Goal: Information Seeking & Learning: Learn about a topic

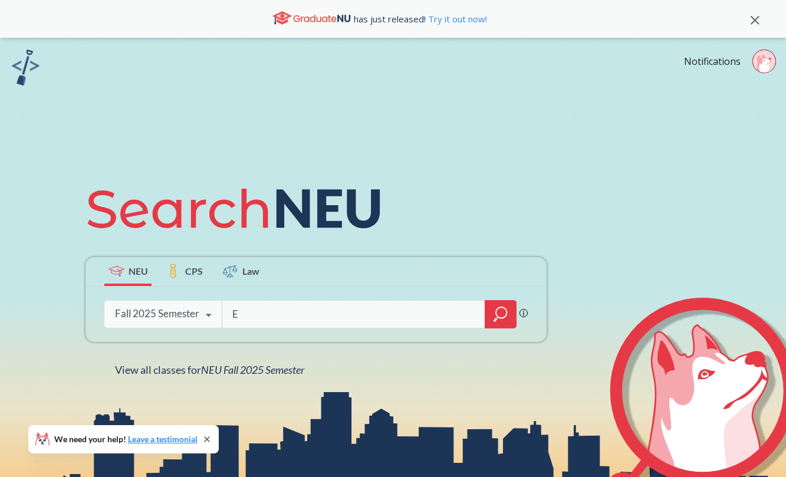
type input "EI"
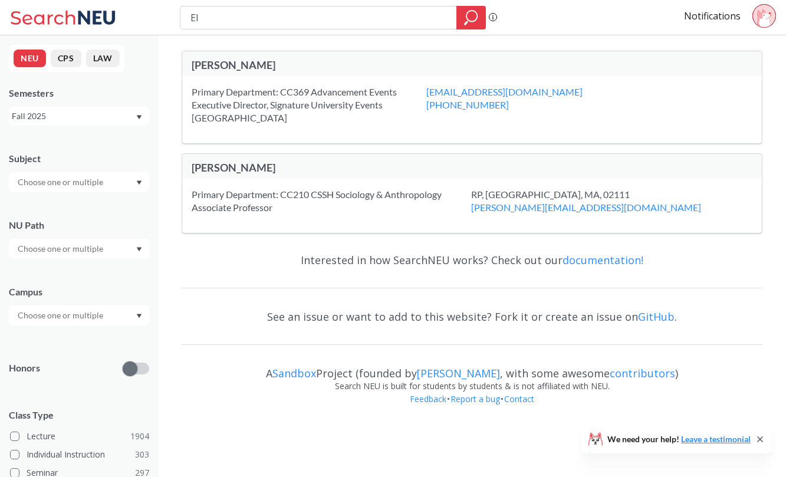
drag, startPoint x: 264, startPoint y: 23, endPoint x: 83, endPoint y: 12, distance: 180.8
click at [83, 12] on div "EI Phrase search guarantees the exact search appears in the results. Ex. If you…" at bounding box center [393, 17] width 786 height 35
click at [100, 246] on input "text" at bounding box center [61, 249] width 99 height 14
type input "e"
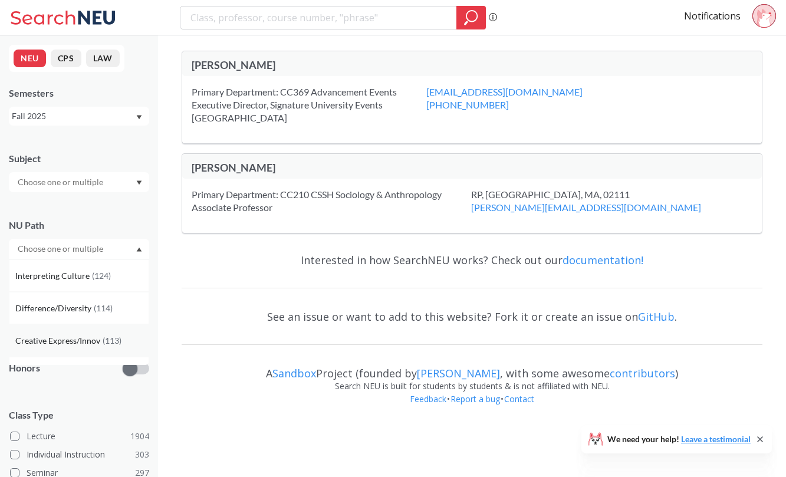
click at [98, 333] on div "Creative Express/Innov ( 113 )" at bounding box center [79, 340] width 140 height 32
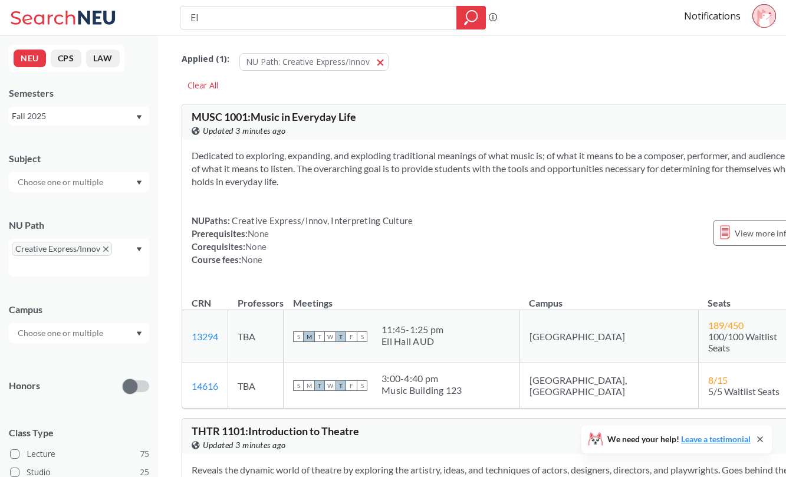
click at [123, 216] on div "NU Path Creative Express/Innov" at bounding box center [79, 242] width 140 height 70
click at [80, 169] on div "Subject" at bounding box center [79, 166] width 140 height 52
click at [80, 173] on div at bounding box center [79, 182] width 140 height 20
click at [87, 160] on div "Subject" at bounding box center [79, 158] width 140 height 13
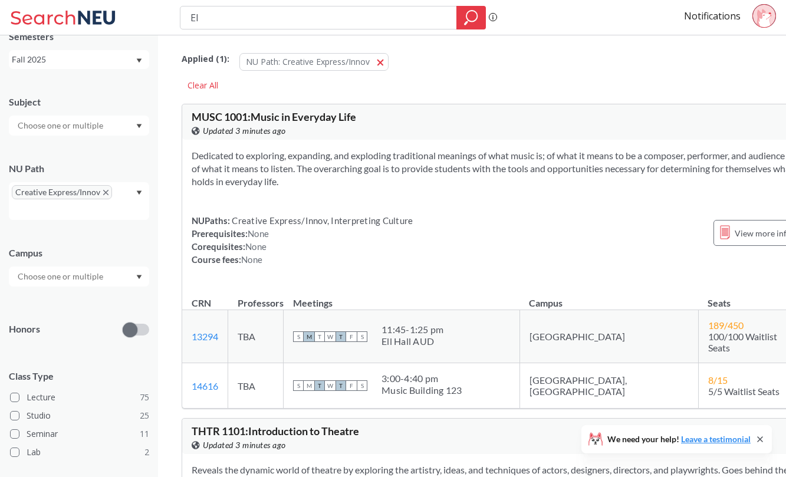
click at [106, 269] on div at bounding box center [79, 277] width 140 height 20
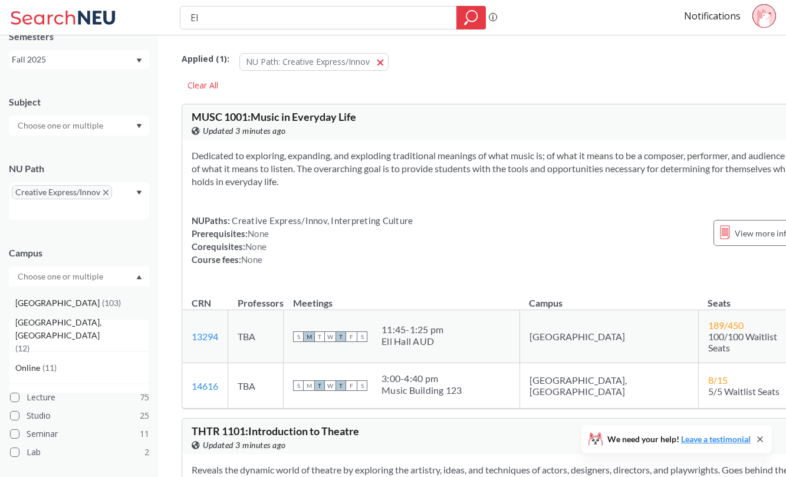
click at [89, 297] on div "Boston ( 103 )" at bounding box center [81, 303] width 133 height 13
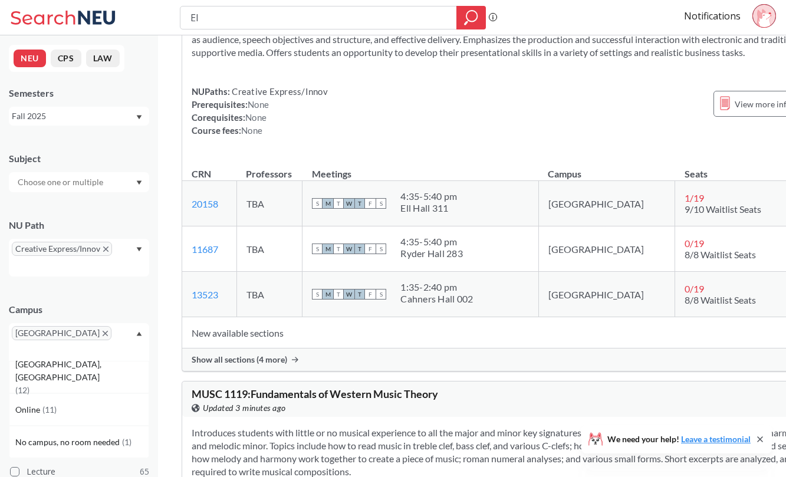
click at [380, 371] on div "Show all sections (4 more)" at bounding box center [519, 360] width 675 height 22
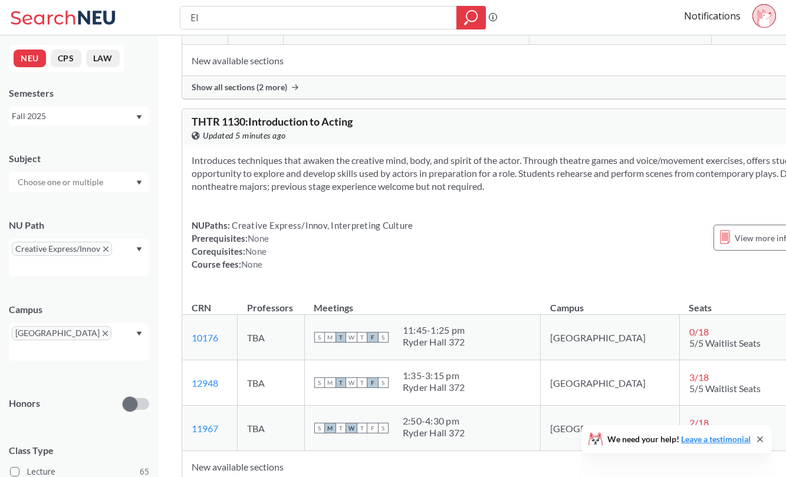
scroll to position [4396, 0]
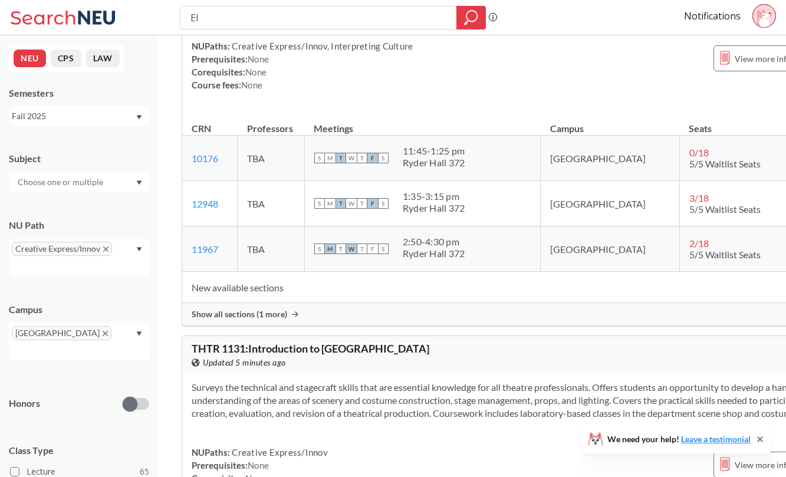
click at [461, 303] on div "Show all sections (1 more)" at bounding box center [519, 314] width 675 height 22
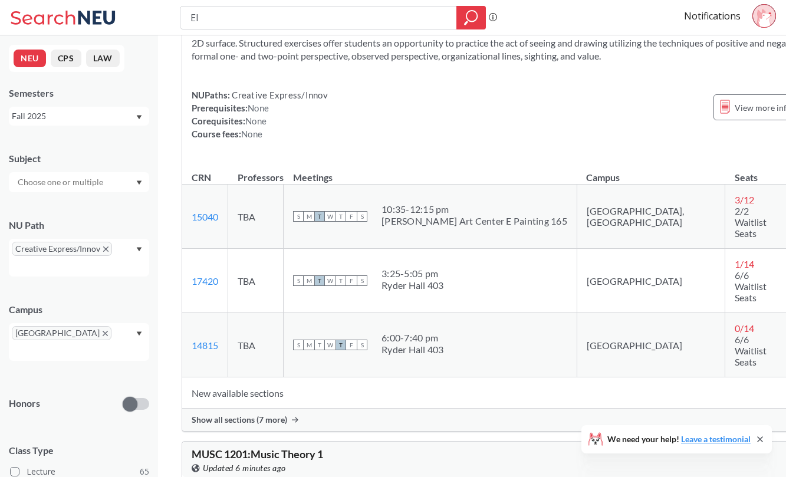
scroll to position [6223, 0]
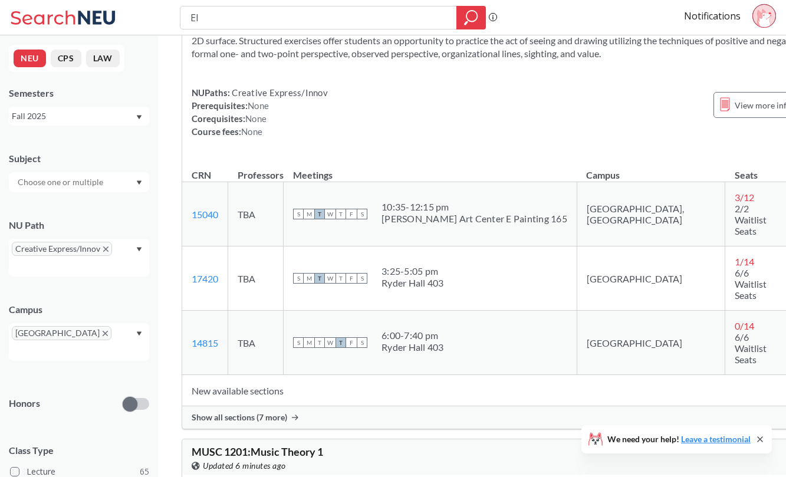
click at [300, 419] on div "Show all sections (7 more)" at bounding box center [519, 417] width 675 height 22
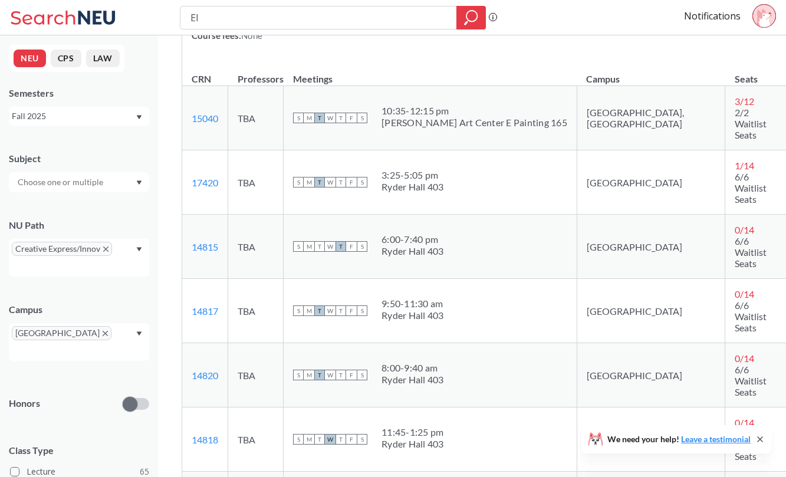
scroll to position [6437, 1]
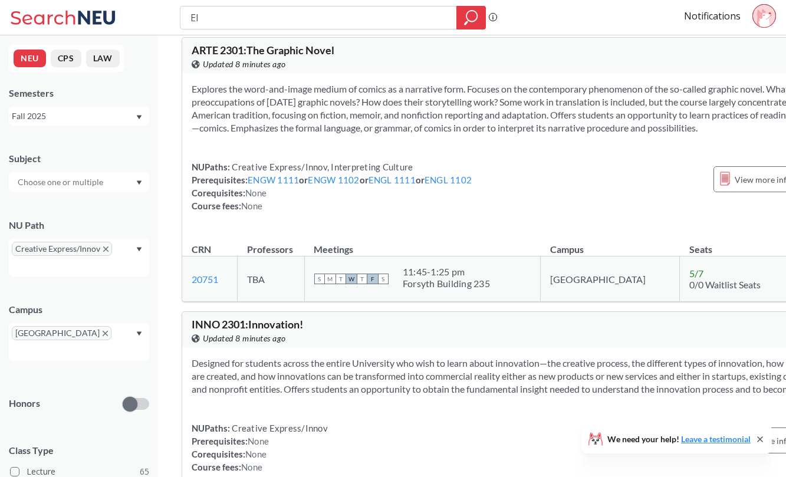
scroll to position [15583, 0]
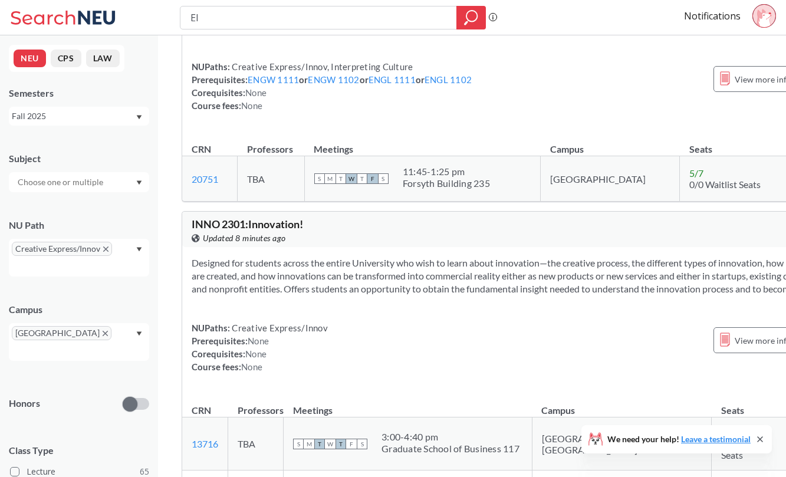
scroll to position [15732, 0]
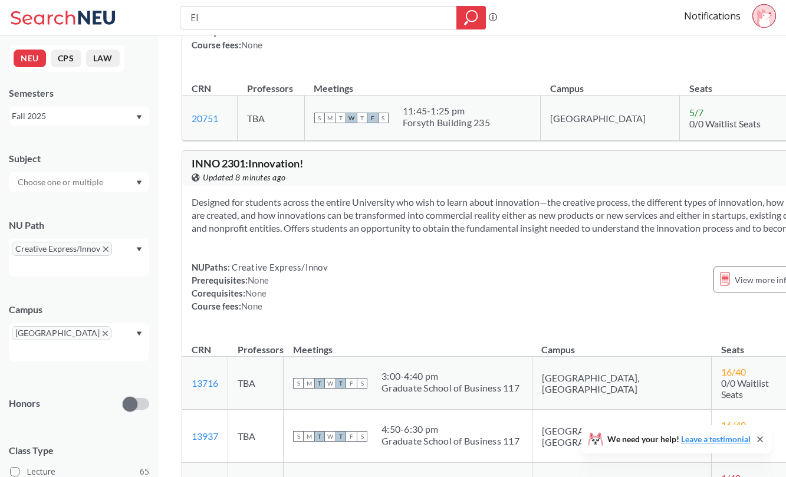
copy link "13510"
drag, startPoint x: 189, startPoint y: 232, endPoint x: 227, endPoint y: 229, distance: 38.5
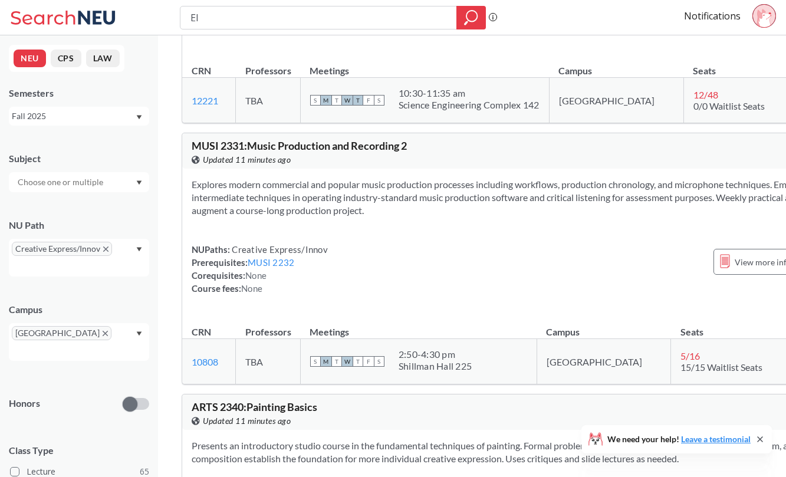
scroll to position [17825, 0]
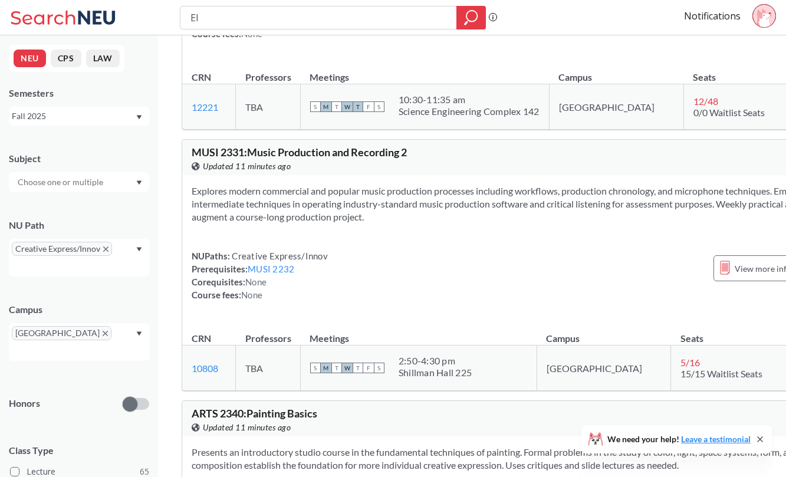
drag, startPoint x: 218, startPoint y: 317, endPoint x: 184, endPoint y: 317, distance: 34.2
copy link "11520"
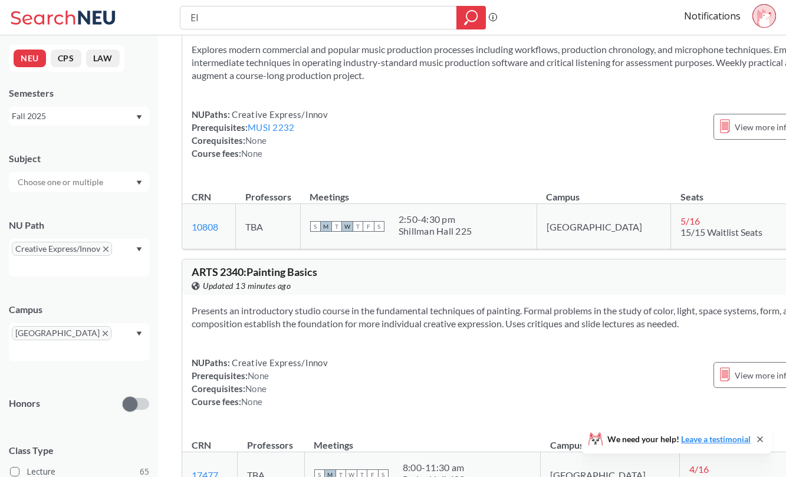
scroll to position [17966, 0]
drag, startPoint x: 189, startPoint y: 128, endPoint x: 224, endPoint y: 128, distance: 34.8
click at [225, 453] on td "17477 View this section on Banner." at bounding box center [209, 475] width 55 height 45
copy link "17477"
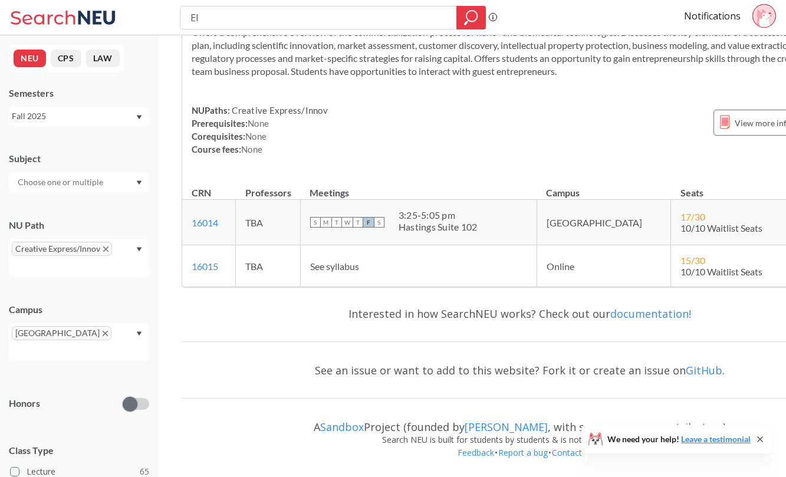
scroll to position [35170, 0]
drag, startPoint x: 273, startPoint y: 25, endPoint x: 125, endPoint y: 19, distance: 147.6
click at [125, 19] on div "EI Phrase search guarantees the exact search appears in the results. Ex. If you…" at bounding box center [393, 17] width 786 height 35
paste input "SPNS 2900"
type input "SPNS 2900"
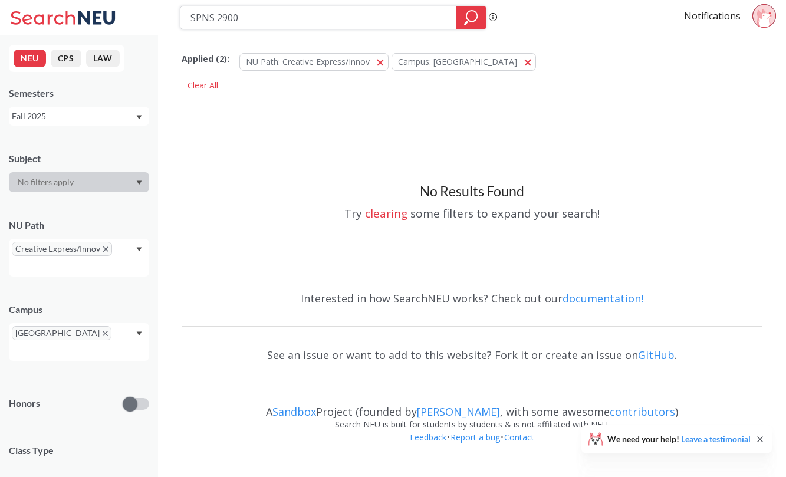
drag, startPoint x: 317, startPoint y: 23, endPoint x: 129, endPoint y: 22, distance: 188.8
click at [129, 22] on div "SPNS 2900 Phrase search guarantees the exact search appears in the results. Ex.…" at bounding box center [393, 17] width 786 height 35
paste input "PNS 4655"
type input "PNS 4655"
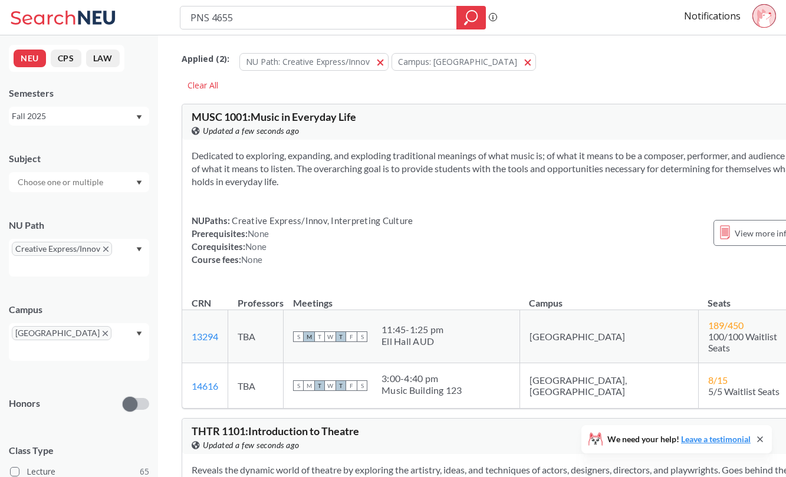
click at [191, 14] on input "PNS 4655" at bounding box center [318, 18] width 259 height 20
type input "SPNS 4655"
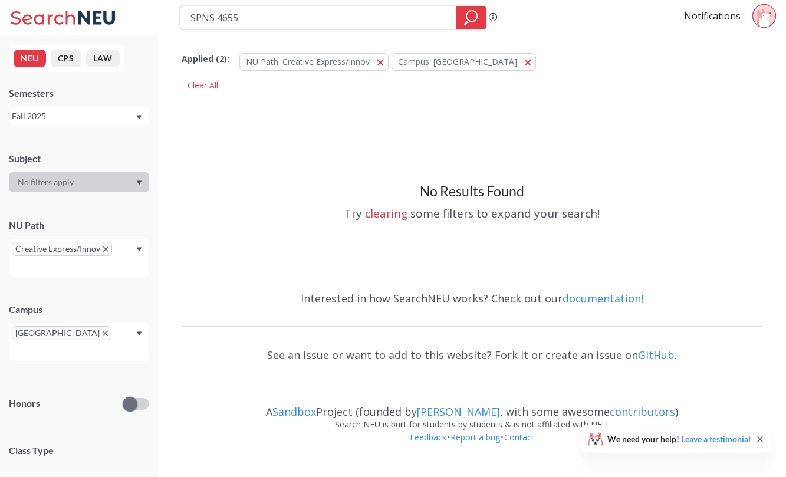
drag, startPoint x: 255, startPoint y: 17, endPoint x: 109, endPoint y: 10, distance: 146.5
click at [110, 14] on div "SPNS 4655 Phrase search guarantees the exact search appears in the results. Ex.…" at bounding box center [393, 17] width 786 height 35
paste input "944"
type input "SPNS 4944"
drag, startPoint x: 251, startPoint y: 25, endPoint x: 126, endPoint y: 9, distance: 125.5
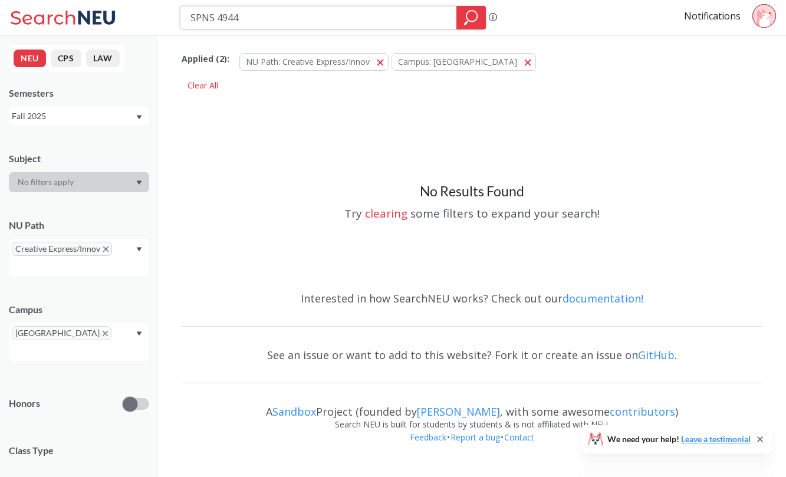
click at [126, 9] on div "SPNS 4944 Phrase search guarantees the exact search appears in the results. Ex.…" at bounding box center [393, 17] width 786 height 35
paste input "CLTR 3805"
type input "CLTR 3805"
drag, startPoint x: 253, startPoint y: 14, endPoint x: 129, endPoint y: 12, distance: 124.5
click at [129, 12] on div "CLTR 3805 Phrase search guarantees the exact search appears in the results. Ex.…" at bounding box center [393, 17] width 786 height 35
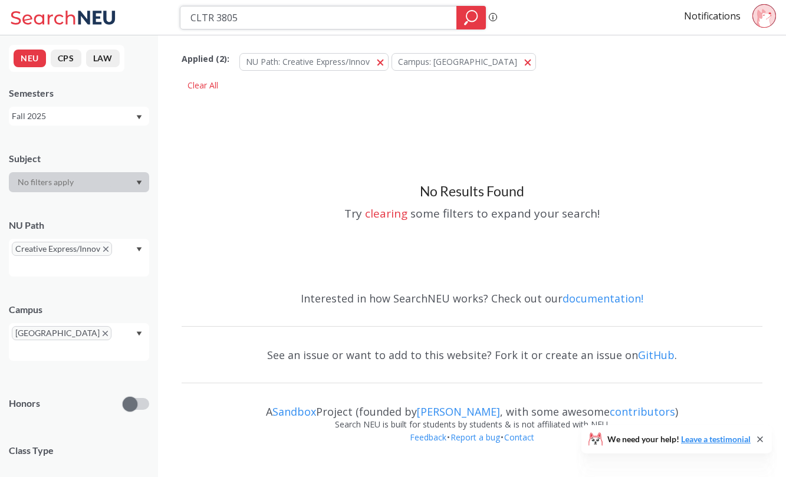
paste input "1120"
type input "CLTR 1120"
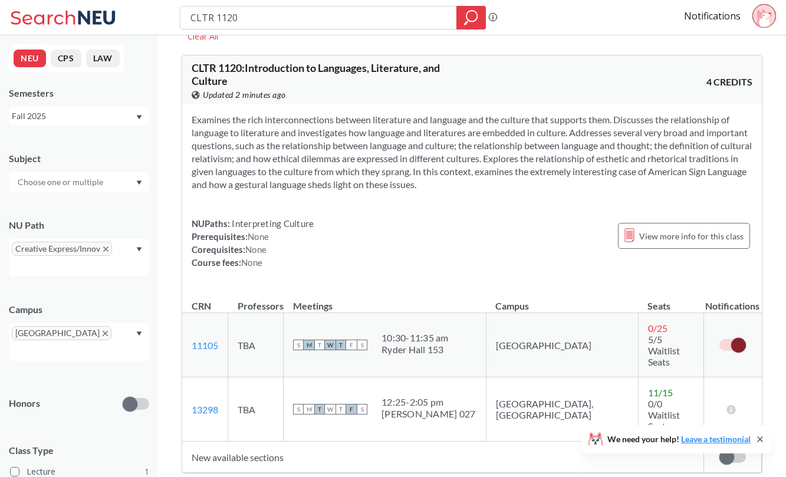
scroll to position [111, 0]
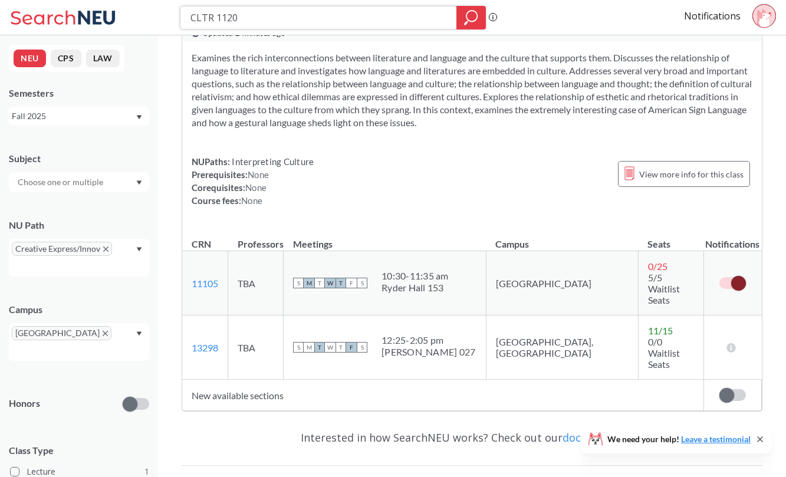
drag, startPoint x: 239, startPoint y: 17, endPoint x: 157, endPoint y: 16, distance: 82.6
click at [157, 16] on div "CLTR 1120 Phrase search guarantees the exact search appears in the results. Ex.…" at bounding box center [393, 17] width 786 height 35
paste input "ANTH 450"
type input "ANTH 4500"
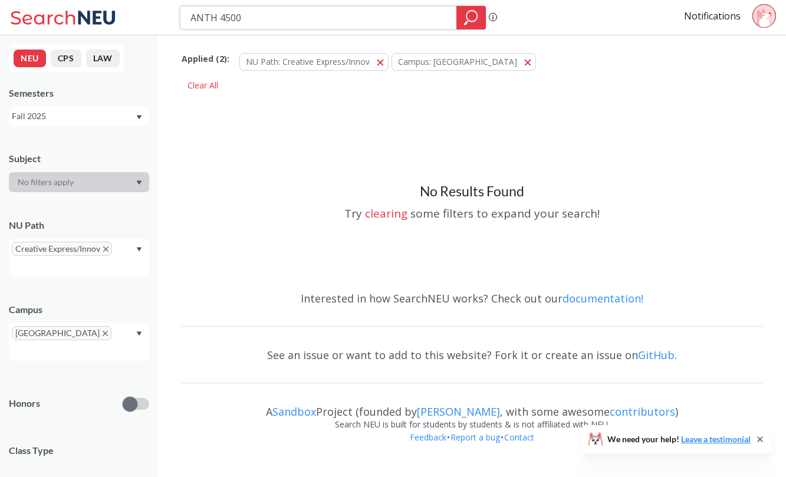
drag, startPoint x: 268, startPoint y: 11, endPoint x: 96, endPoint y: 9, distance: 172.9
click at [96, 9] on div "ANTH 4500 Phrase search guarantees the exact search appears in the results. Ex.…" at bounding box center [393, 17] width 786 height 35
paste input "HIST 1187"
type input "HIST 1187"
drag, startPoint x: 193, startPoint y: 14, endPoint x: 151, endPoint y: 5, distance: 42.9
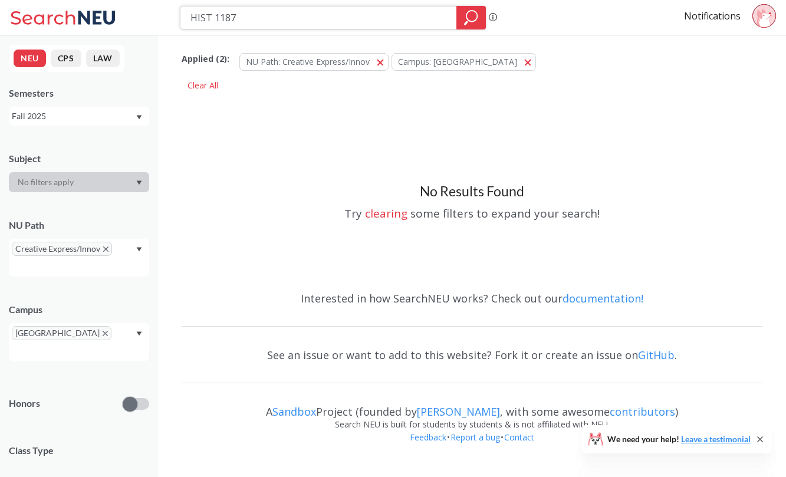
click at [151, 5] on div "HIST 1187 Phrase search guarantees the exact search appears in the results. Ex.…" at bounding box center [393, 17] width 786 height 35
paste input "LACS 1220"
type input "LACS 1220"
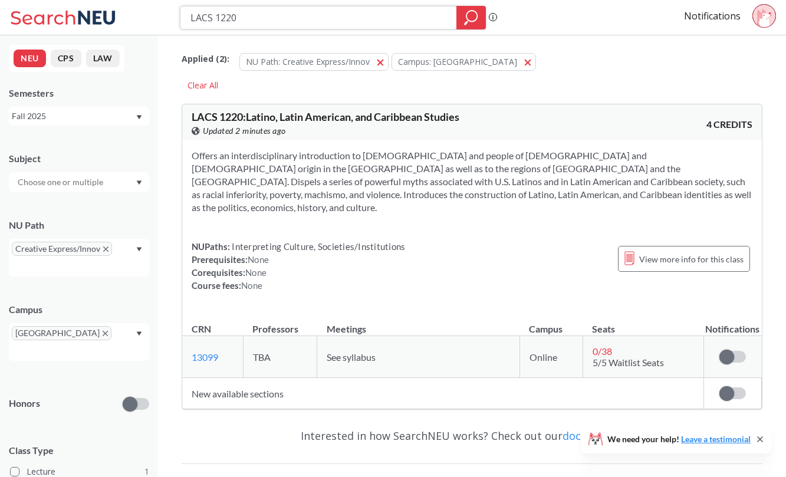
drag, startPoint x: 287, startPoint y: 25, endPoint x: 155, endPoint y: 22, distance: 132.2
click at [155, 22] on div "LACS 1220 Phrase search guarantees the exact search appears in the results. Ex.…" at bounding box center [393, 17] width 786 height 35
paste input "SPNS 1504"
type input "SPNS 1504"
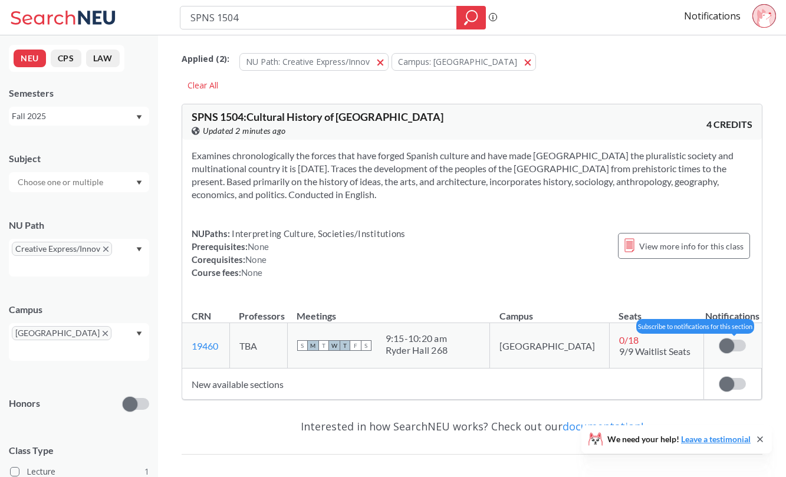
click at [731, 342] on span at bounding box center [727, 346] width 15 height 15
click at [720, 340] on input "checkbox" at bounding box center [720, 340] width 0 height 0
drag, startPoint x: 274, startPoint y: 14, endPoint x: 165, endPoint y: 2, distance: 110.4
click at [165, 2] on div "SPNS 1504 Phrase search guarantees the exact search appears in the results. Ex.…" at bounding box center [393, 17] width 786 height 35
paste input "5"
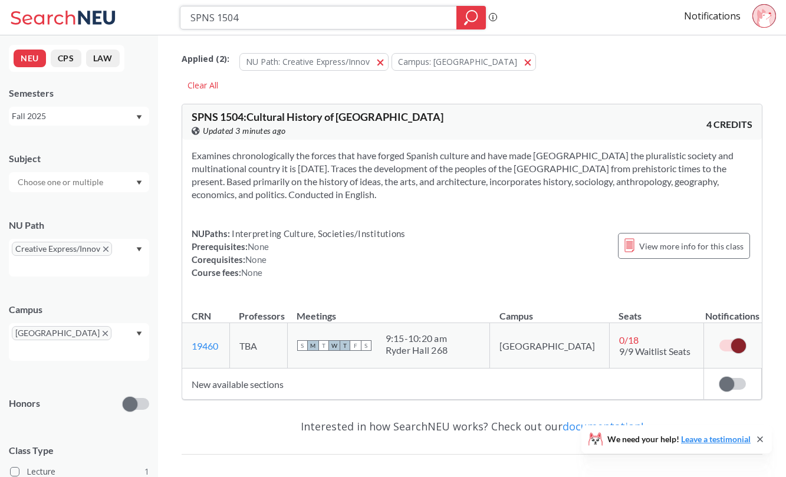
type input "SPNS 1505"
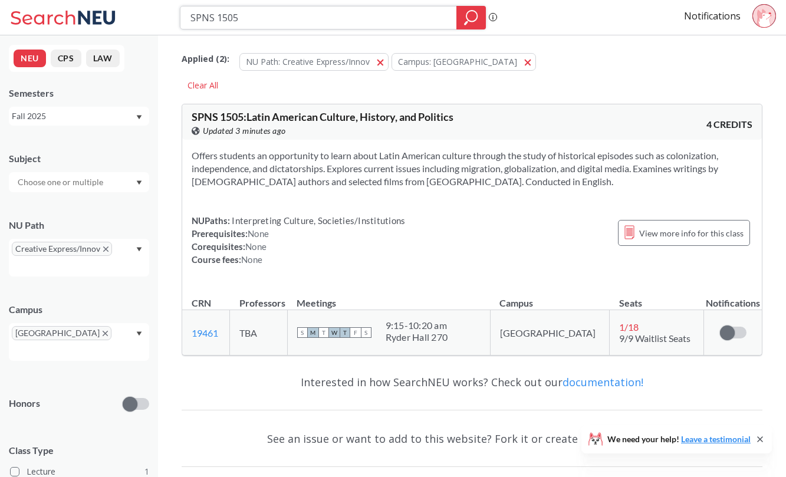
drag, startPoint x: 279, startPoint y: 19, endPoint x: 75, endPoint y: 4, distance: 204.6
click at [75, 4] on div "SPNS 1505 Phrase search guarantees the exact search appears in the results. Ex.…" at bounding box center [393, 17] width 786 height 35
paste input "973"
type input "SPNS 1973"
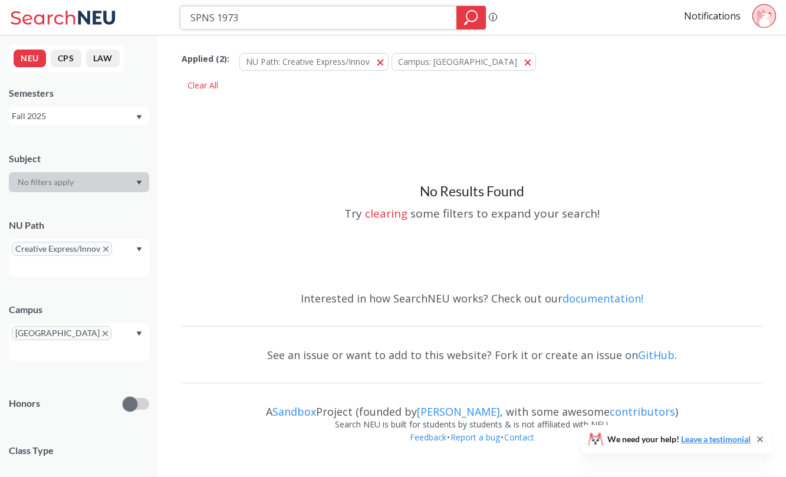
drag, startPoint x: 232, startPoint y: 18, endPoint x: 108, endPoint y: 5, distance: 125.1
click at [108, 5] on div "SPNS 1973 Phrase search guarantees the exact search appears in the results. Ex.…" at bounding box center [393, 17] width 786 height 35
paste input "MISM2301"
type input "MISM2301"
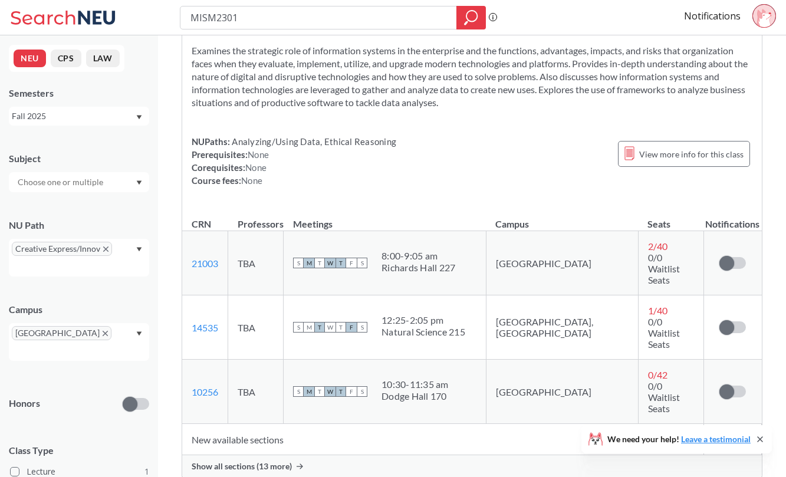
scroll to position [119, 0]
click at [252, 461] on span "Show all sections (13 more)" at bounding box center [242, 466] width 100 height 11
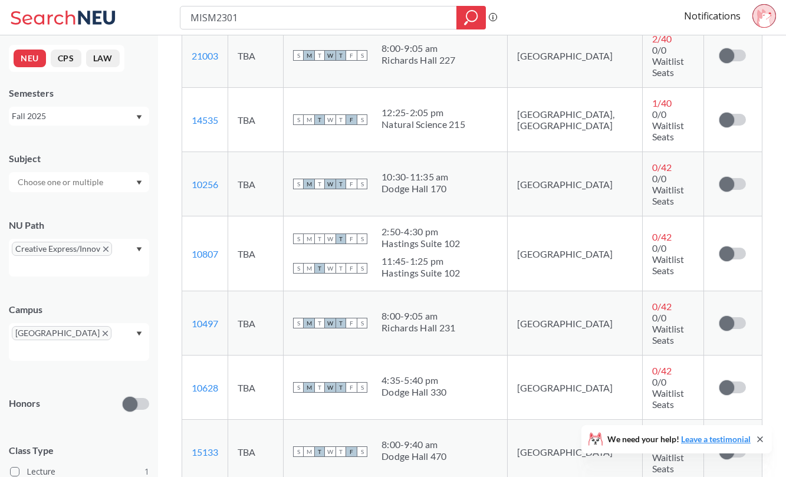
scroll to position [328, 0]
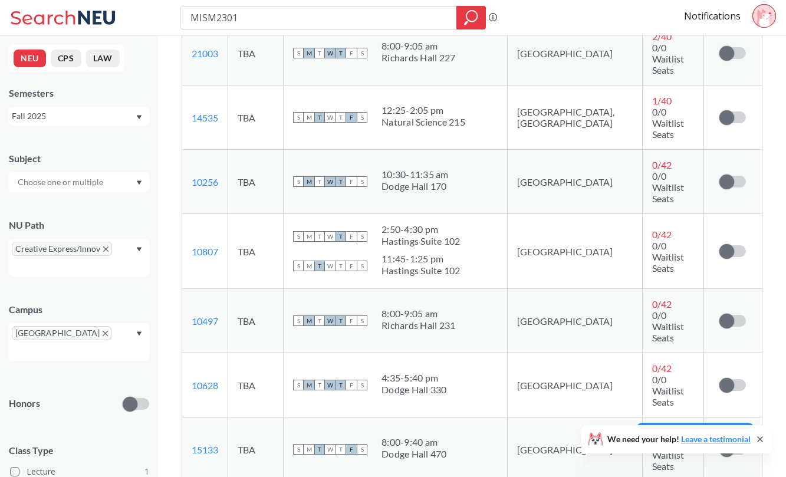
click at [725, 442] on span at bounding box center [727, 449] width 15 height 15
click at [720, 444] on input "checkbox" at bounding box center [720, 444] width 0 height 0
drag, startPoint x: 222, startPoint y: 349, endPoint x: 184, endPoint y: 347, distance: 37.8
click at [183, 418] on td "15133 View this section on Banner." at bounding box center [205, 450] width 46 height 64
copy link "15133"
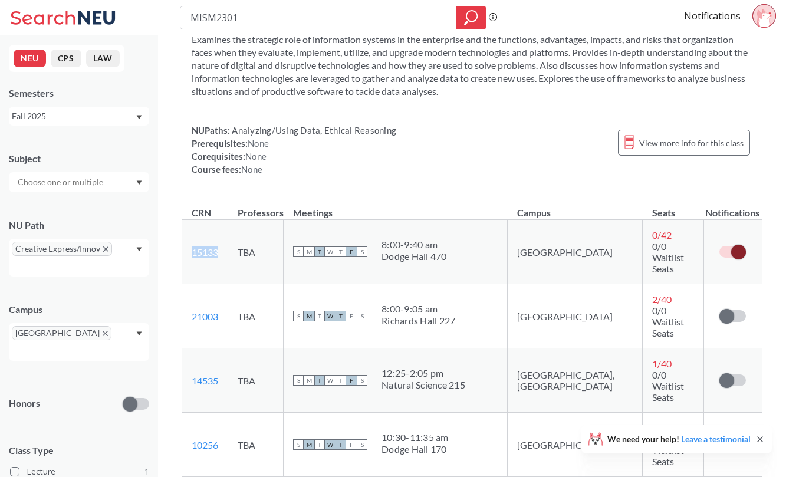
scroll to position [127, 0]
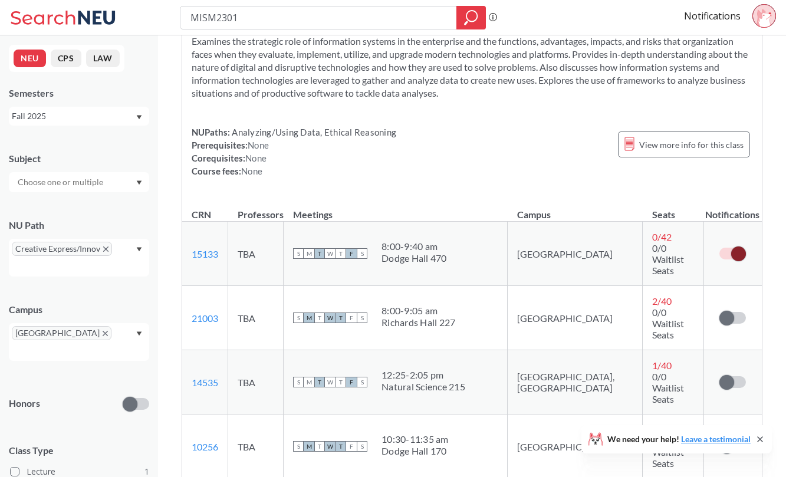
click at [740, 247] on span at bounding box center [738, 254] width 15 height 15
click at [720, 248] on input "checkbox" at bounding box center [720, 248] width 0 height 0
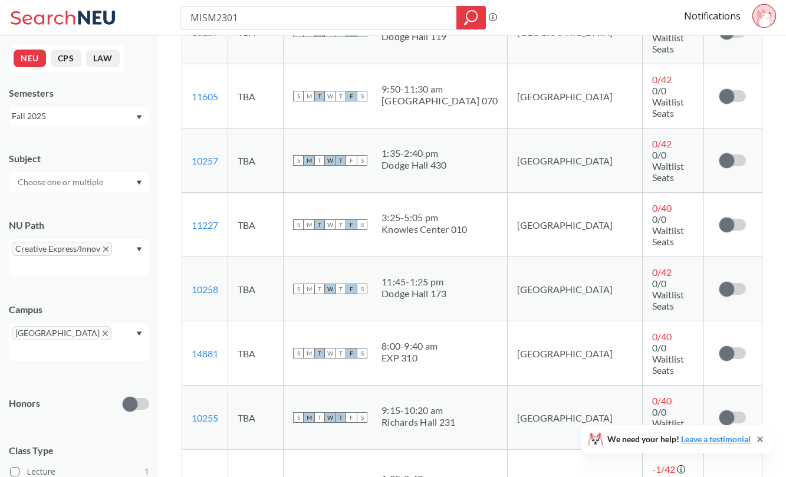
scroll to position [874, 0]
drag, startPoint x: 231, startPoint y: 19, endPoint x: 148, endPoint y: 16, distance: 83.2
click at [148, 16] on div "MISM2301 Phrase search guarantees the exact search appears in the results. Ex. …" at bounding box center [393, 17] width 786 height 35
paste input "SCH"
type input "SCHM2301"
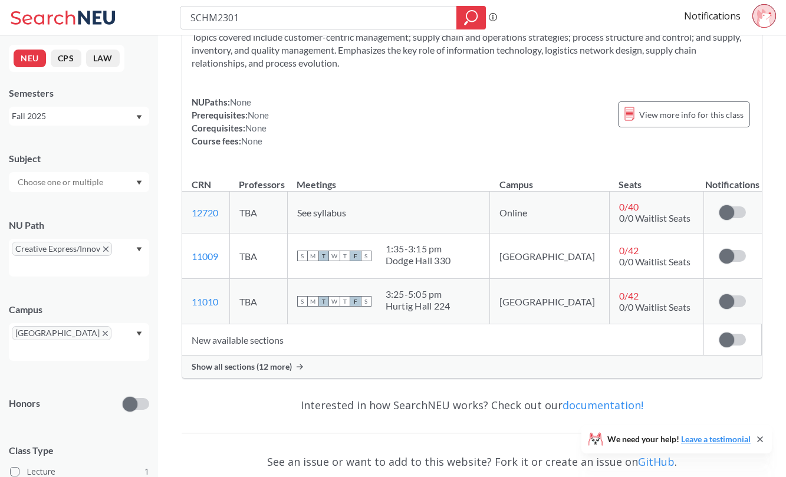
scroll to position [162, 0]
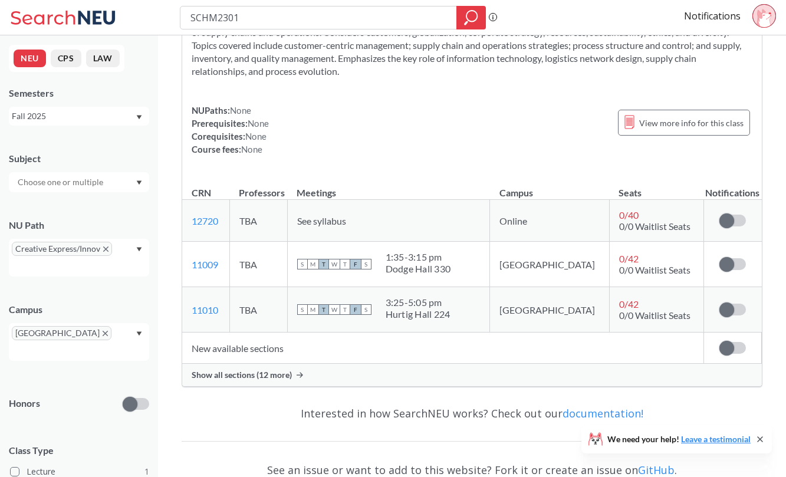
click at [297, 378] on div "Show all sections (12 more)" at bounding box center [472, 375] width 580 height 22
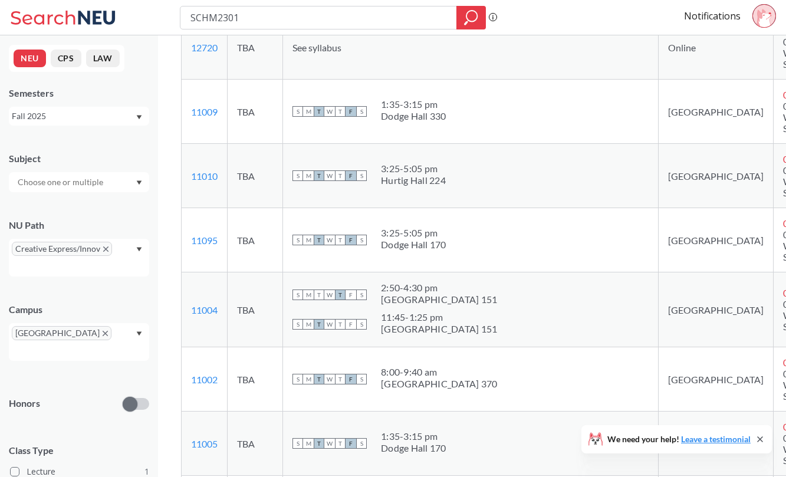
scroll to position [334, 0]
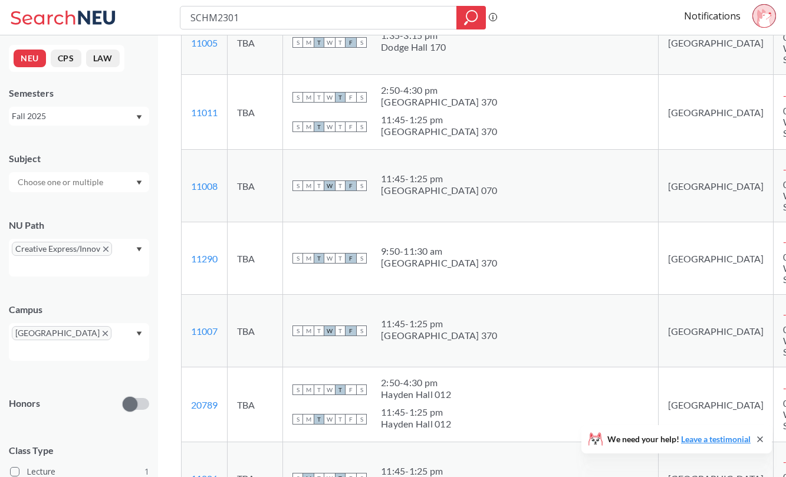
scroll to position [735, 0]
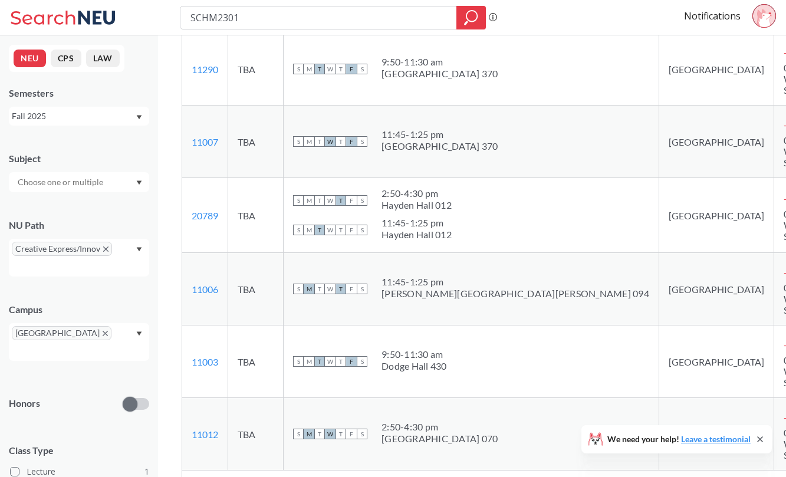
scroll to position [924, 0]
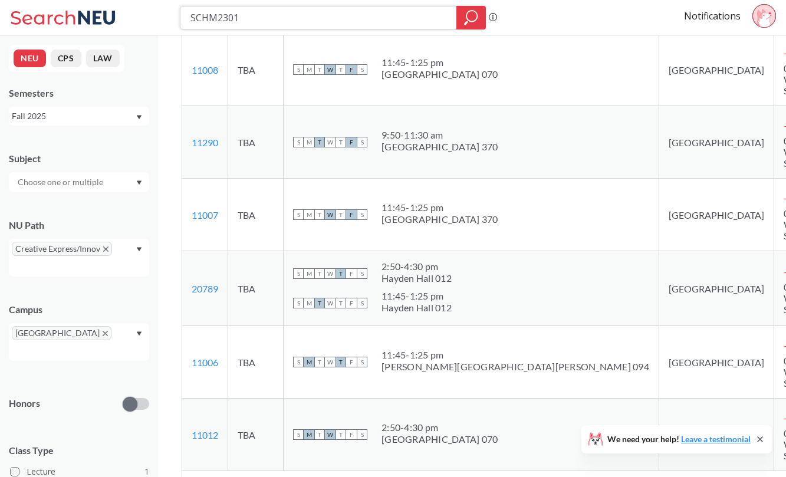
drag, startPoint x: 277, startPoint y: 14, endPoint x: 173, endPoint y: 14, distance: 103.8
click at [173, 14] on div "SCHM2301 Phrase search guarantees the exact search appears in the results. Ex. …" at bounding box center [393, 17] width 786 height 35
paste input "THTR 1130"
type input "THTR 1130"
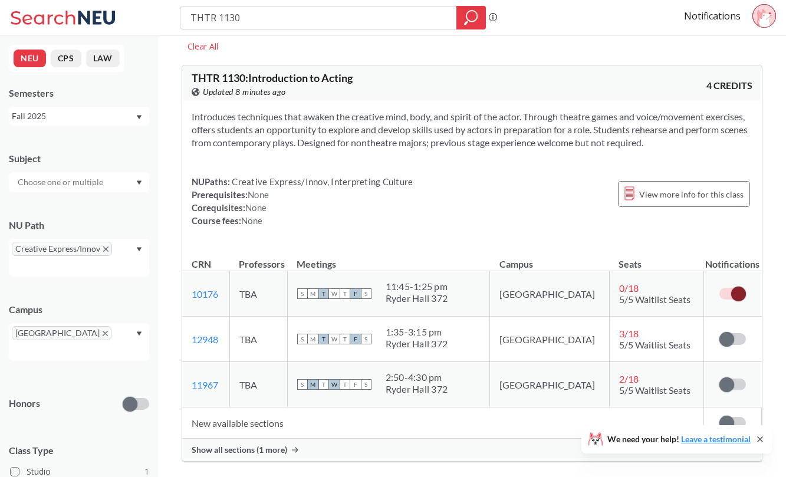
scroll to position [39, 0]
click at [734, 393] on td "Subscribe to notifications for this section" at bounding box center [733, 384] width 58 height 45
click at [739, 383] on label at bounding box center [733, 385] width 27 height 12
click at [720, 379] on input "checkbox" at bounding box center [720, 379] width 0 height 0
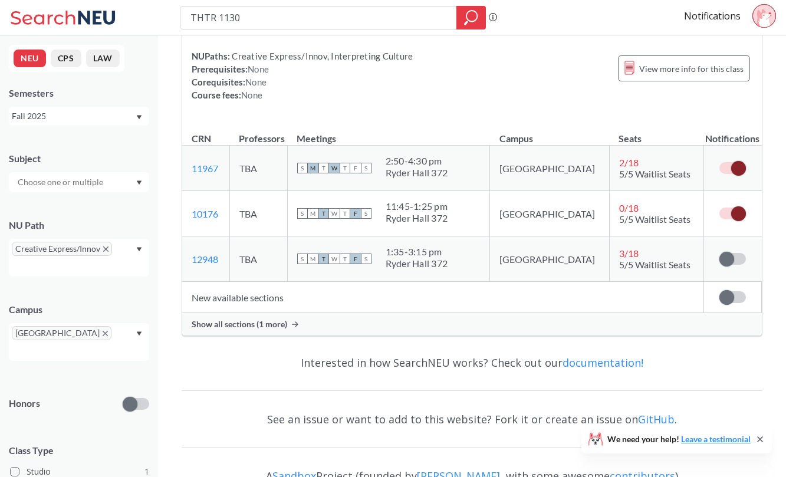
scroll to position [168, 0]
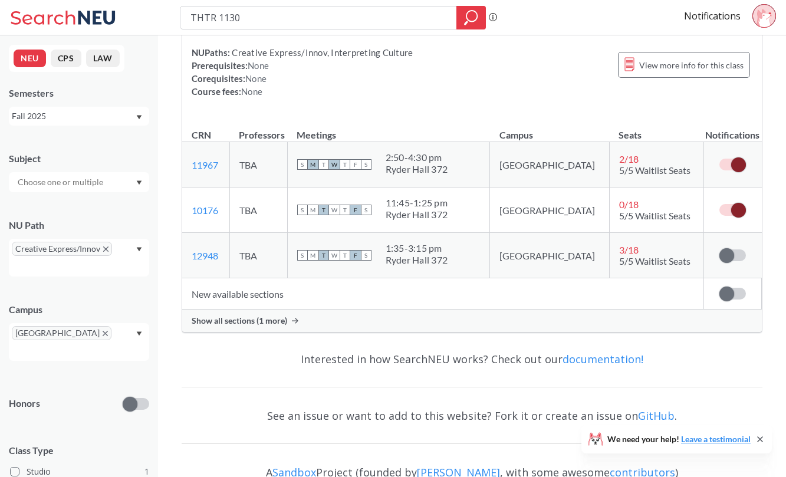
drag, startPoint x: 701, startPoint y: 38, endPoint x: 521, endPoint y: 70, distance: 183.3
click at [521, 70] on div "NUPaths: Creative Express/Innov, Interpreting Culture Prerequisites: None Coreq…" at bounding box center [472, 72] width 561 height 52
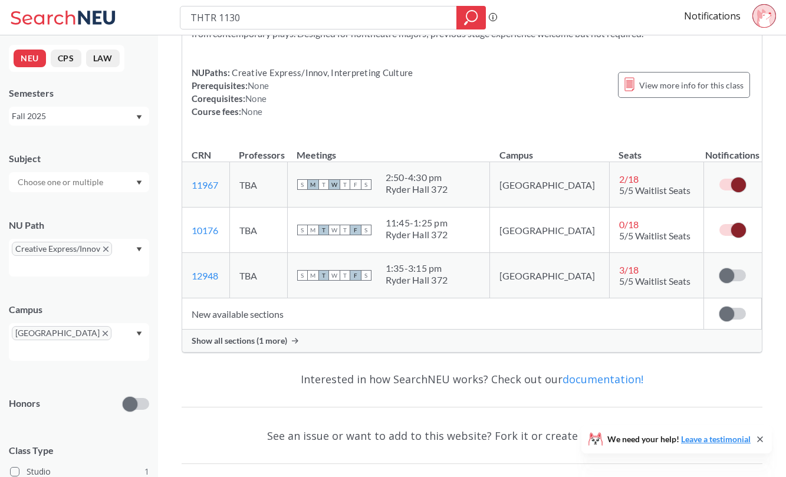
scroll to position [188, 0]
